Goal: Task Accomplishment & Management: Use online tool/utility

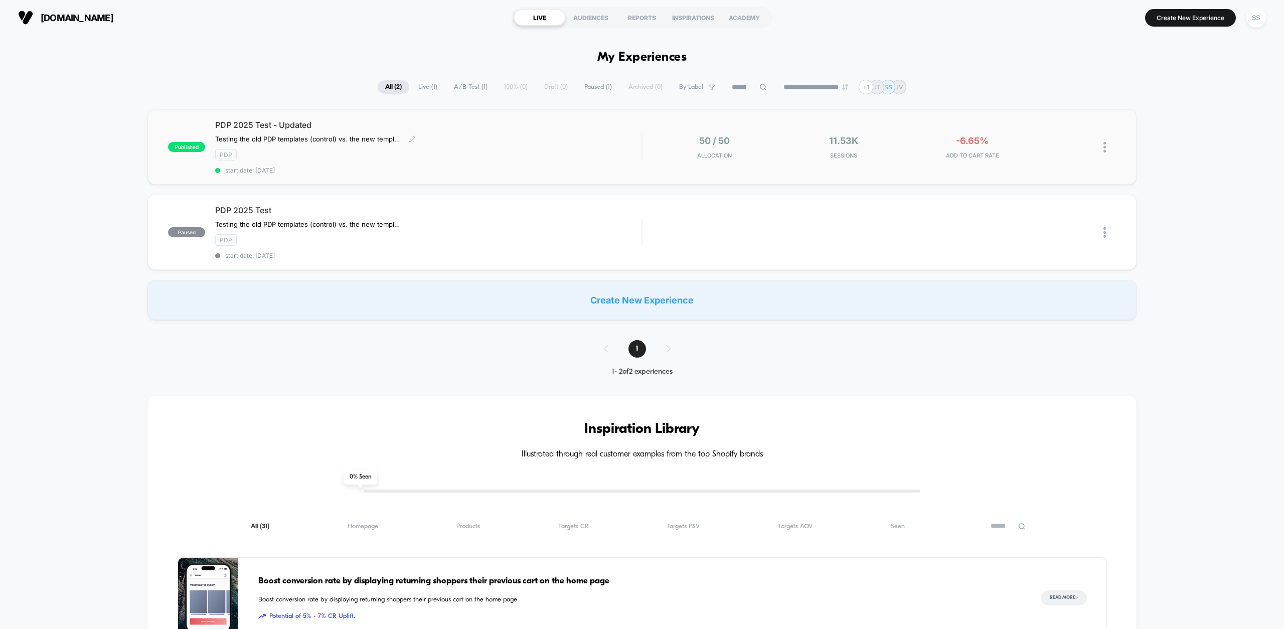
click at [298, 125] on span "PDP 2025 Test - Updated" at bounding box center [428, 125] width 426 height 10
